Goal: Transaction & Acquisition: Book appointment/travel/reservation

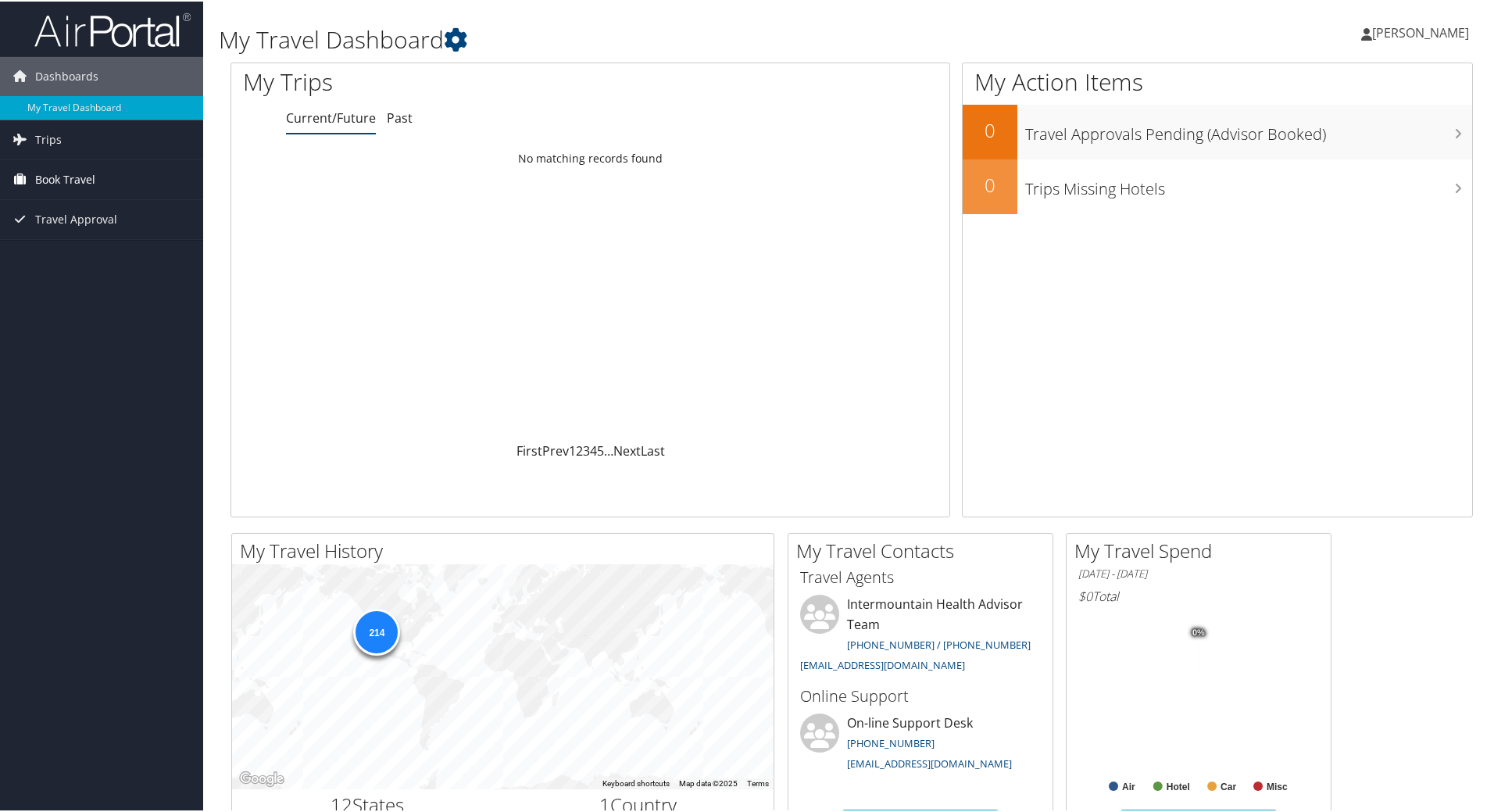
click at [67, 176] on span "Book Travel" at bounding box center [65, 177] width 60 height 40
click at [109, 254] on link "Book/Manage Online Trips" at bounding box center [101, 257] width 204 height 23
click at [102, 255] on link "Book/Manage Online Trips" at bounding box center [101, 257] width 204 height 23
click at [86, 178] on span "Book Travel" at bounding box center [65, 177] width 60 height 40
click at [127, 257] on link "Book/Manage Online Trips" at bounding box center [101, 257] width 204 height 23
